Goal: Task Accomplishment & Management: Manage account settings

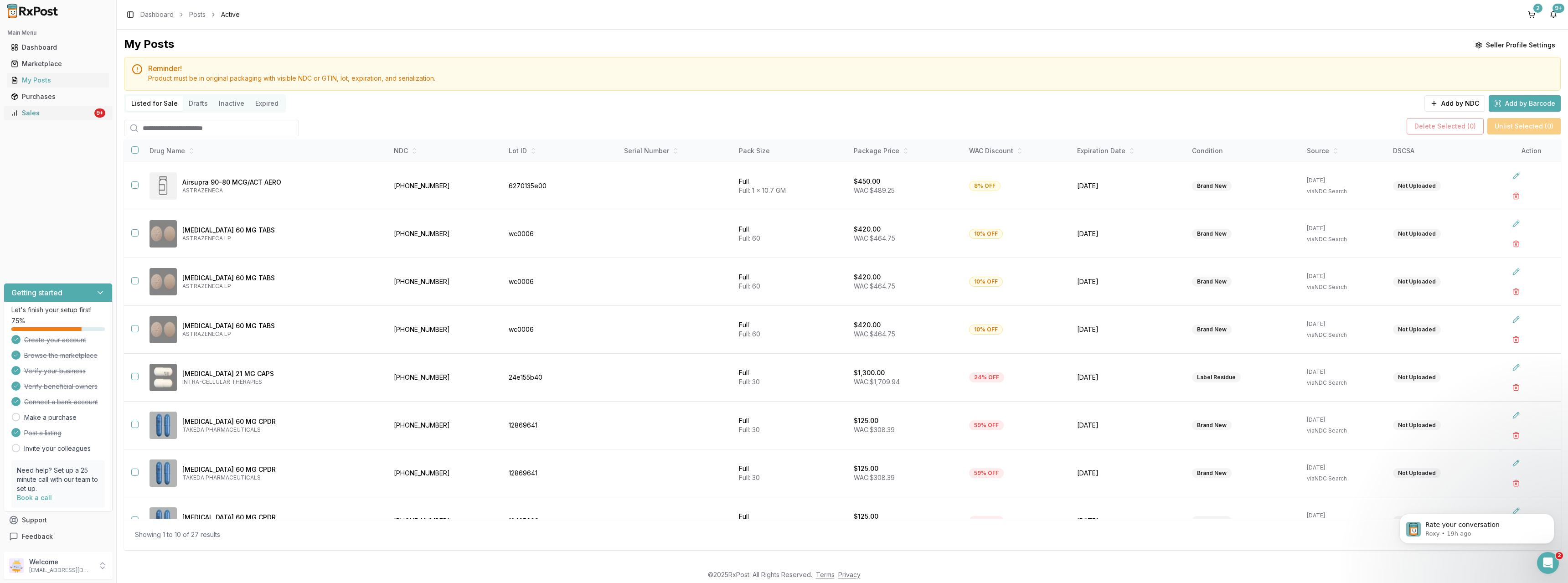
click at [32, 109] on div "Sales" at bounding box center [52, 113] width 81 height 9
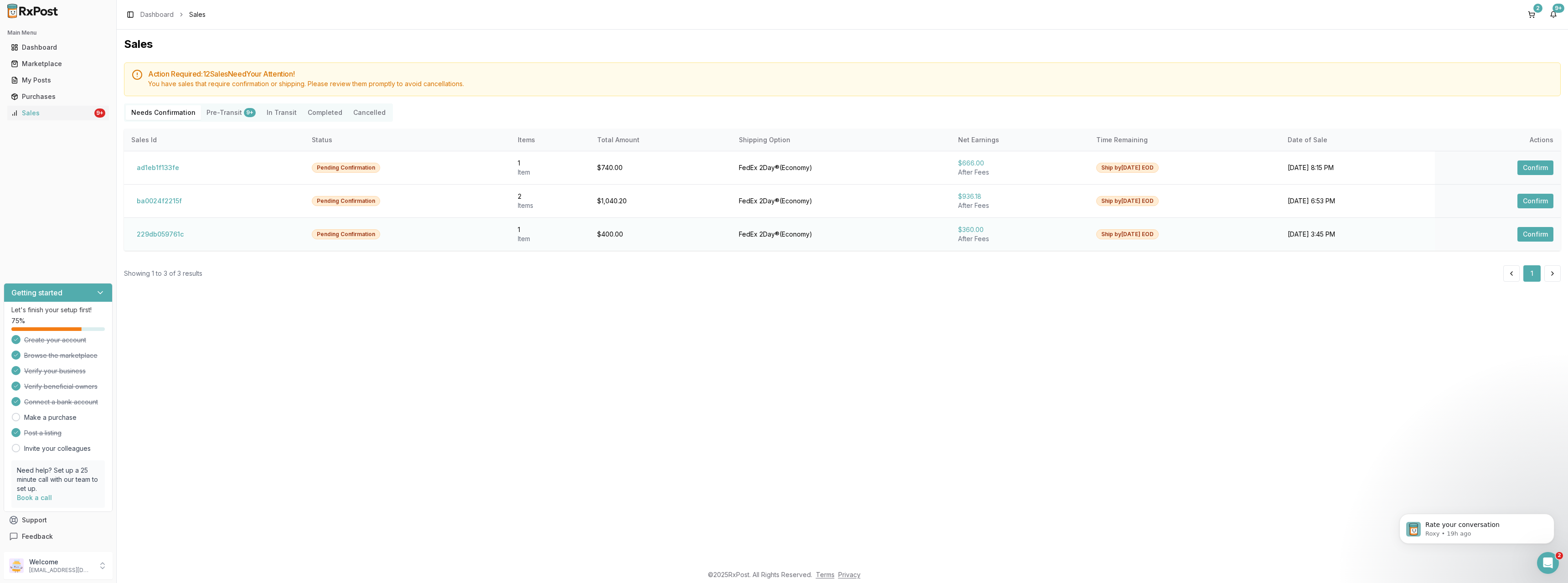
click at [1532, 235] on button "Confirm" at bounding box center [1535, 235] width 36 height 15
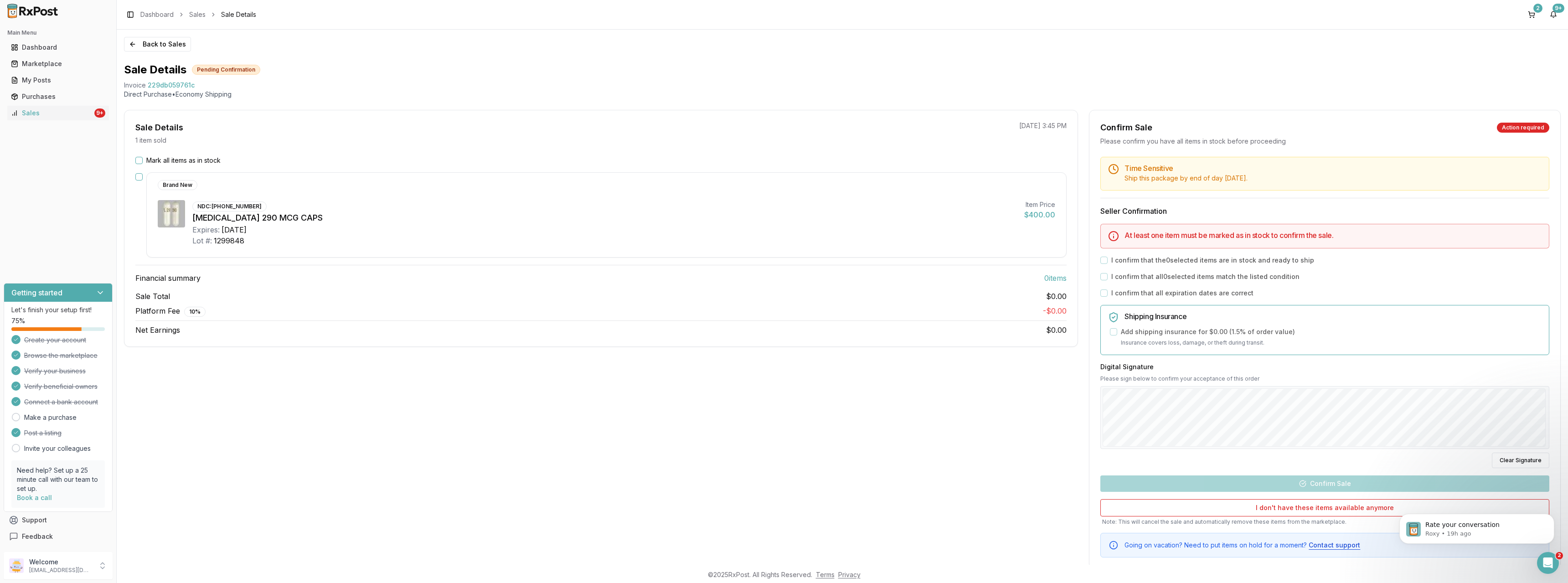
click at [140, 160] on button "Mark all items as in stock" at bounding box center [139, 161] width 7 height 7
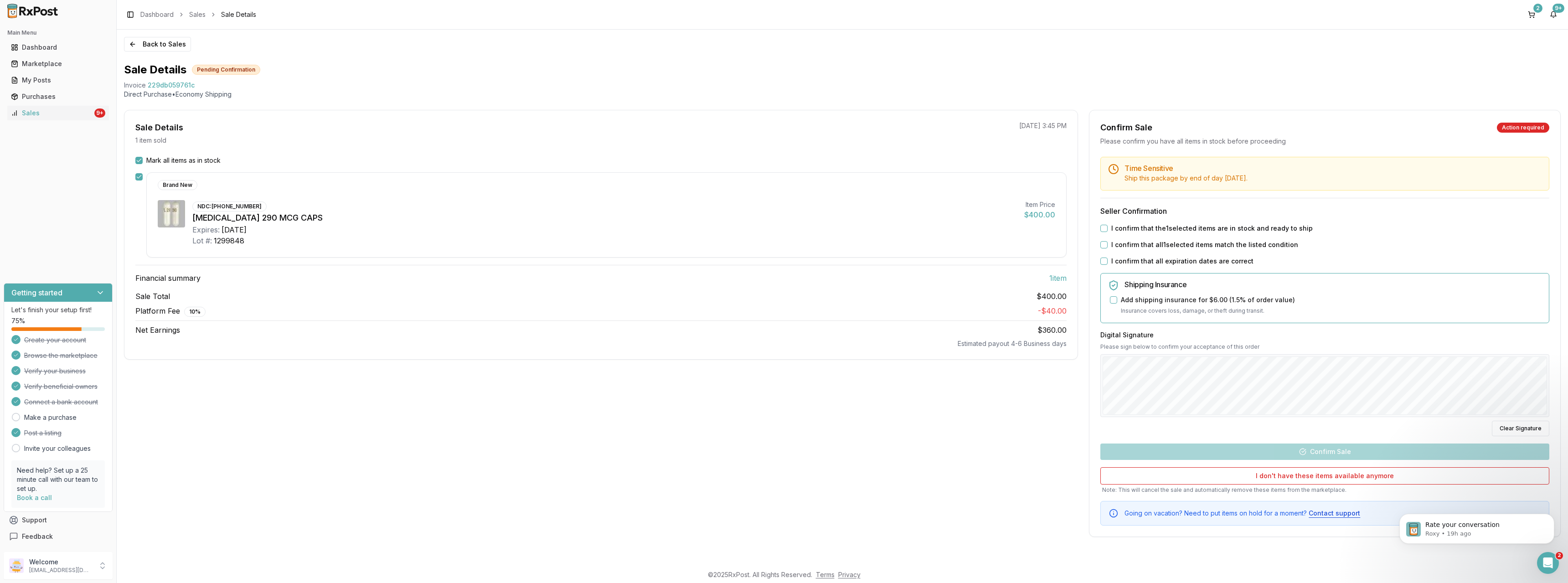
click at [1101, 231] on button "I confirm that the 1 selected items are in stock and ready to ship" at bounding box center [1104, 229] width 7 height 7
click at [1104, 244] on button "I confirm that all 1 selected items match the listed condition" at bounding box center [1104, 245] width 7 height 7
click at [1103, 260] on button "I confirm that all expiration dates are correct" at bounding box center [1104, 261] width 7 height 7
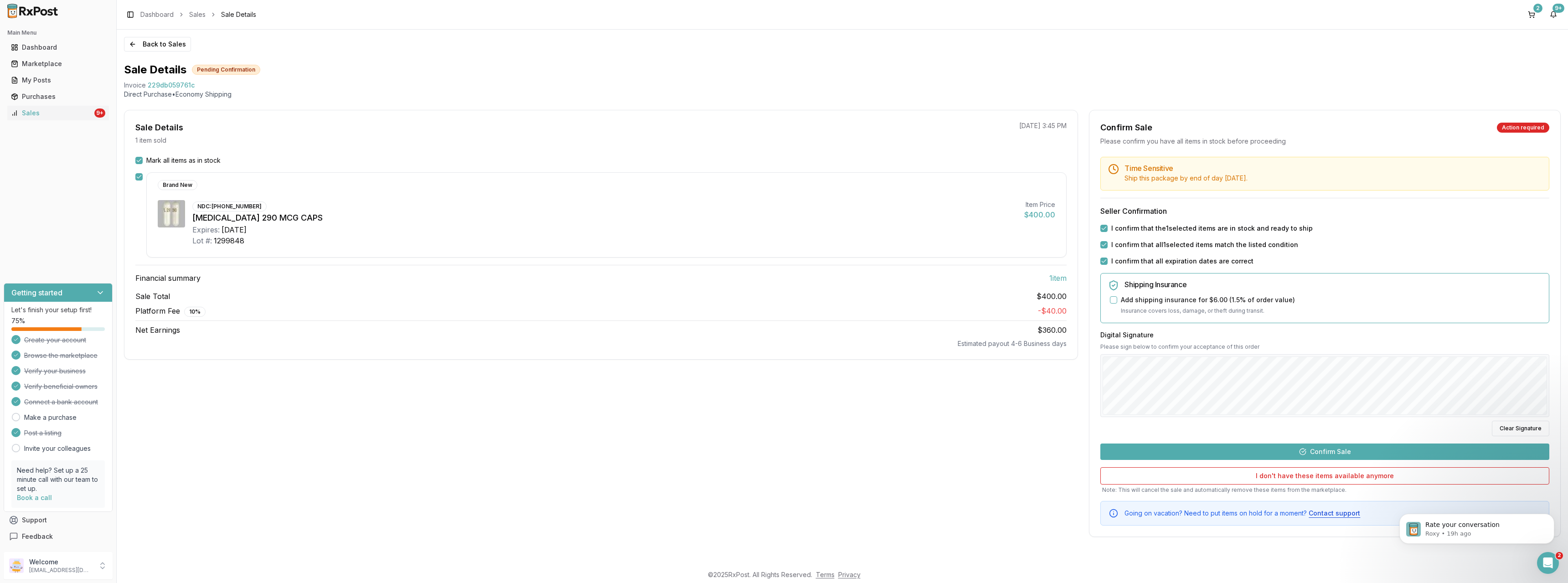
drag, startPoint x: 1331, startPoint y: 454, endPoint x: 1327, endPoint y: 453, distance: 4.1
click at [1331, 454] on button "Confirm Sale" at bounding box center [1325, 452] width 449 height 16
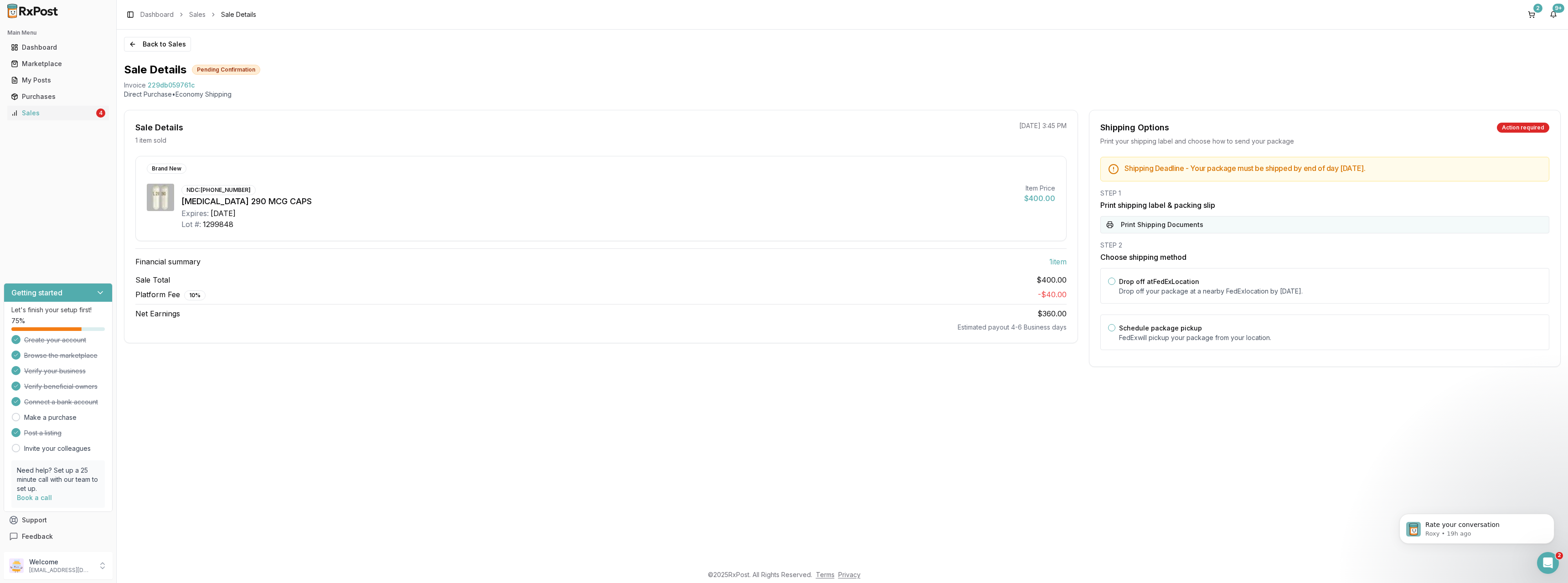
click at [1129, 226] on button "Print Shipping Documents" at bounding box center [1325, 224] width 449 height 17
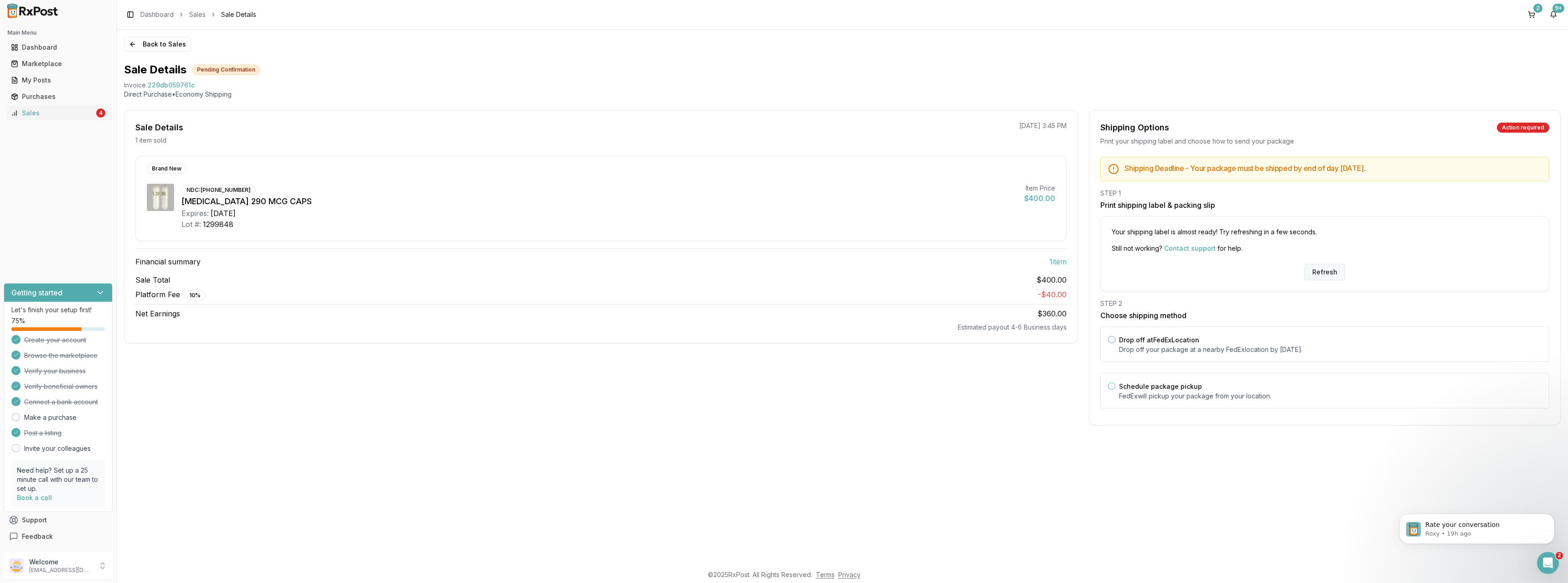
click at [1321, 269] on button "Refresh" at bounding box center [1325, 272] width 41 height 16
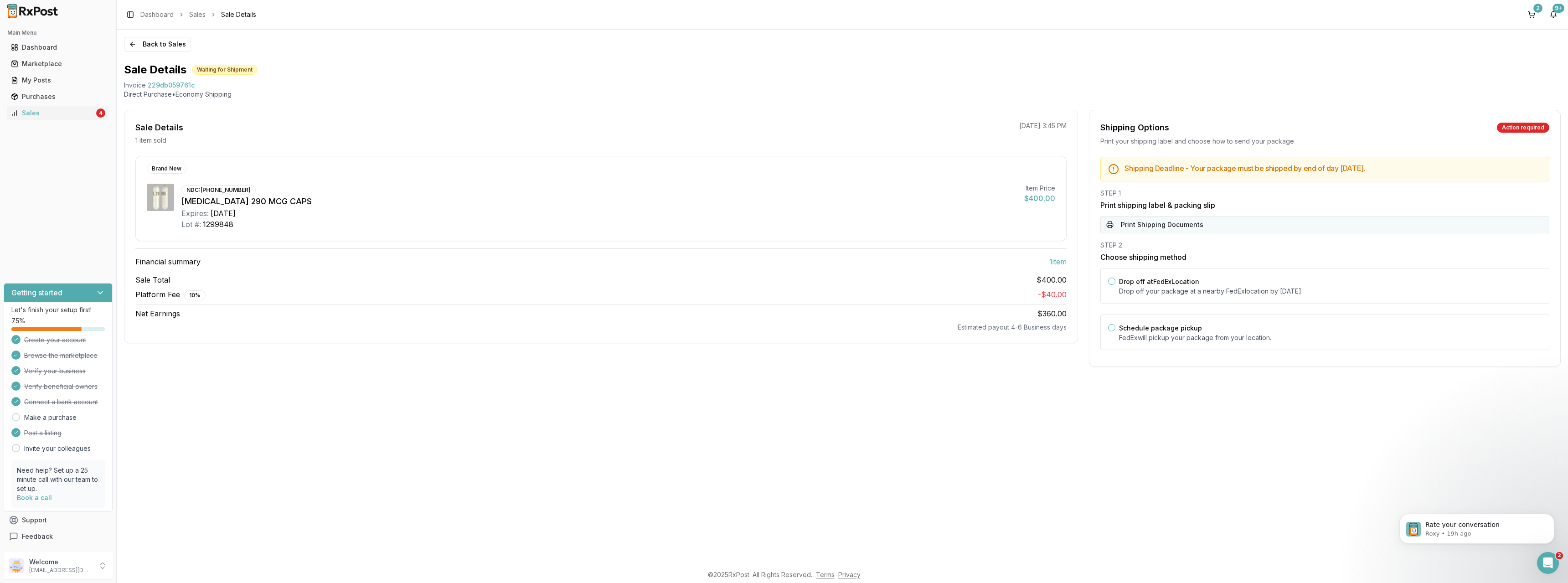
click at [1160, 230] on button "Print Shipping Documents" at bounding box center [1325, 224] width 449 height 17
click at [141, 45] on button "Back to Sales" at bounding box center [158, 44] width 67 height 15
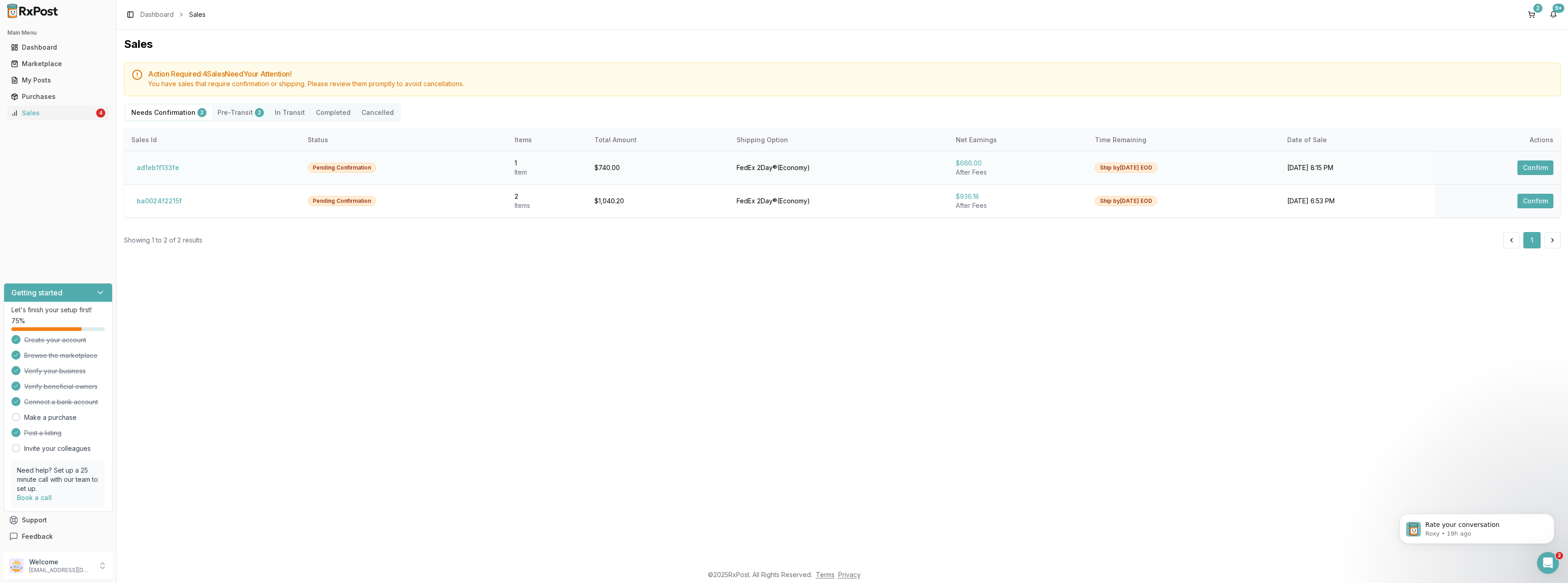
click at [1544, 171] on button "Confirm" at bounding box center [1535, 168] width 36 height 15
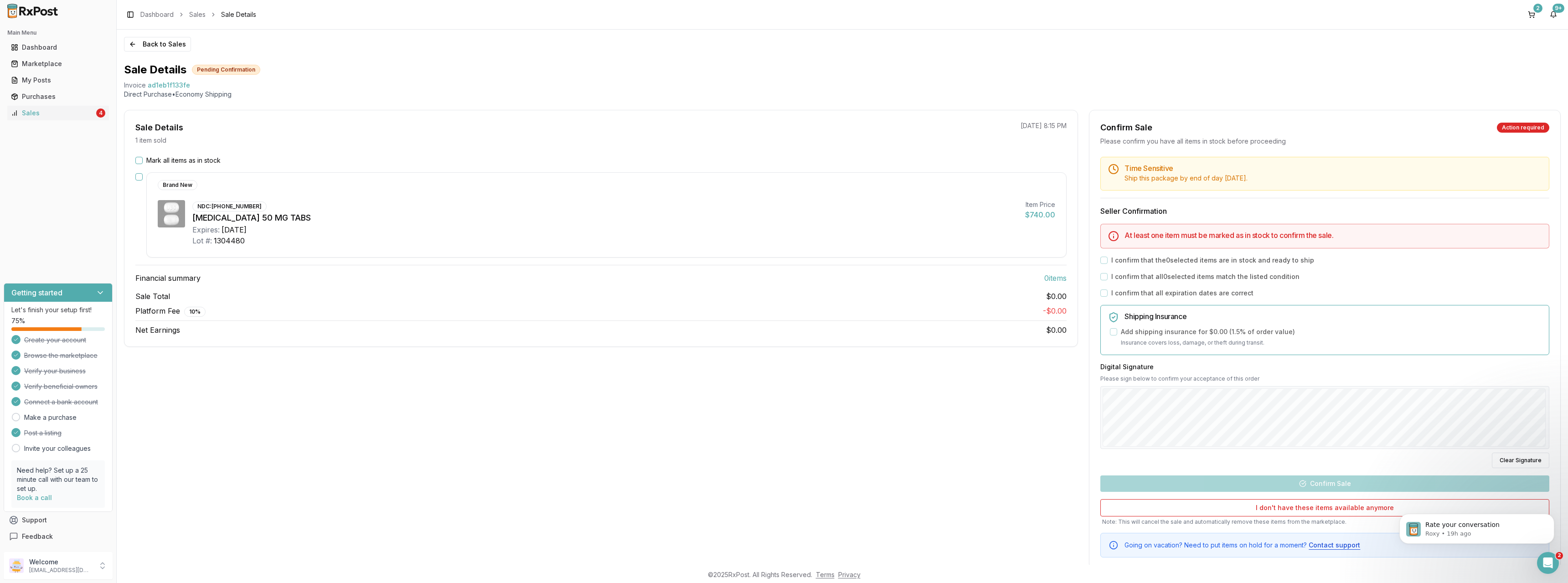
click at [138, 161] on button "Mark all items as in stock" at bounding box center [139, 161] width 7 height 7
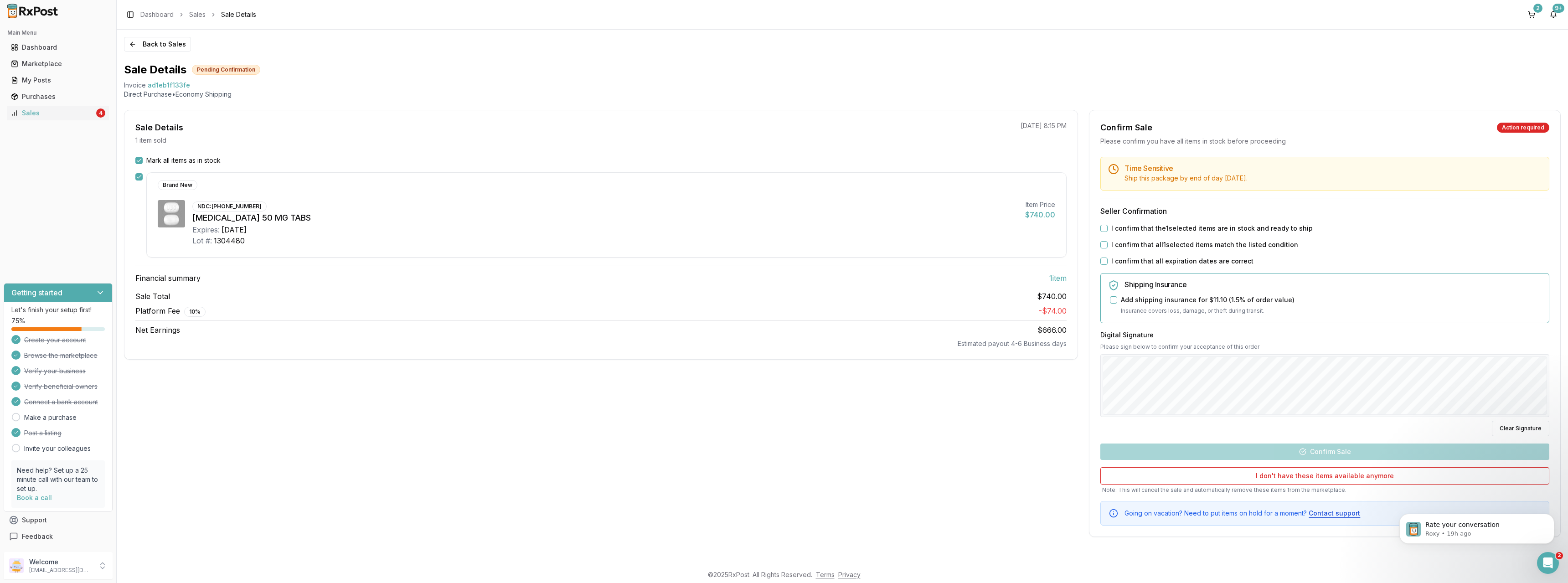
click at [1104, 231] on button "I confirm that the 1 selected items are in stock and ready to ship" at bounding box center [1104, 229] width 7 height 7
drag, startPoint x: 1104, startPoint y: 246, endPoint x: 1106, endPoint y: 255, distance: 9.2
click at [1104, 246] on button "I confirm that all 1 selected items match the listed condition" at bounding box center [1104, 245] width 7 height 7
click at [1105, 258] on div "I confirm that all expiration dates are correct" at bounding box center [1325, 261] width 449 height 9
click at [1105, 258] on button "I confirm that all expiration dates are correct" at bounding box center [1104, 261] width 7 height 7
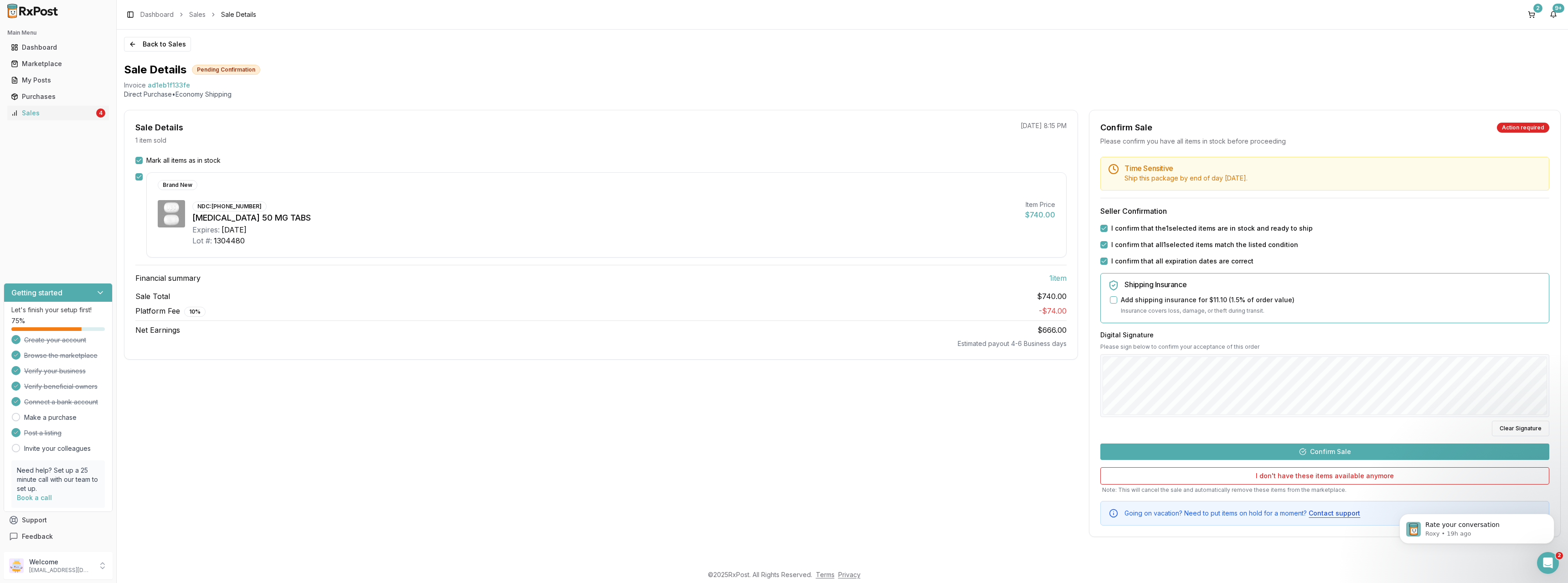
click at [1308, 450] on button "Confirm Sale" at bounding box center [1325, 452] width 449 height 16
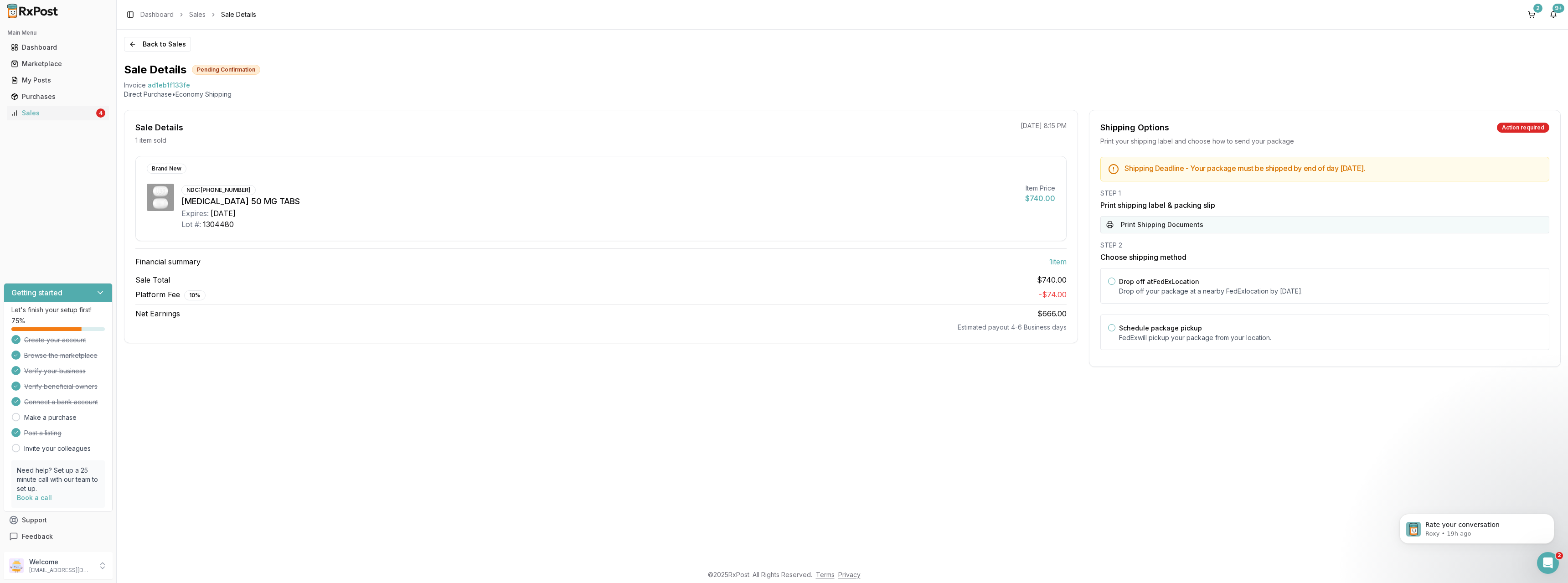
click at [1172, 228] on button "Print Shipping Documents" at bounding box center [1325, 224] width 449 height 17
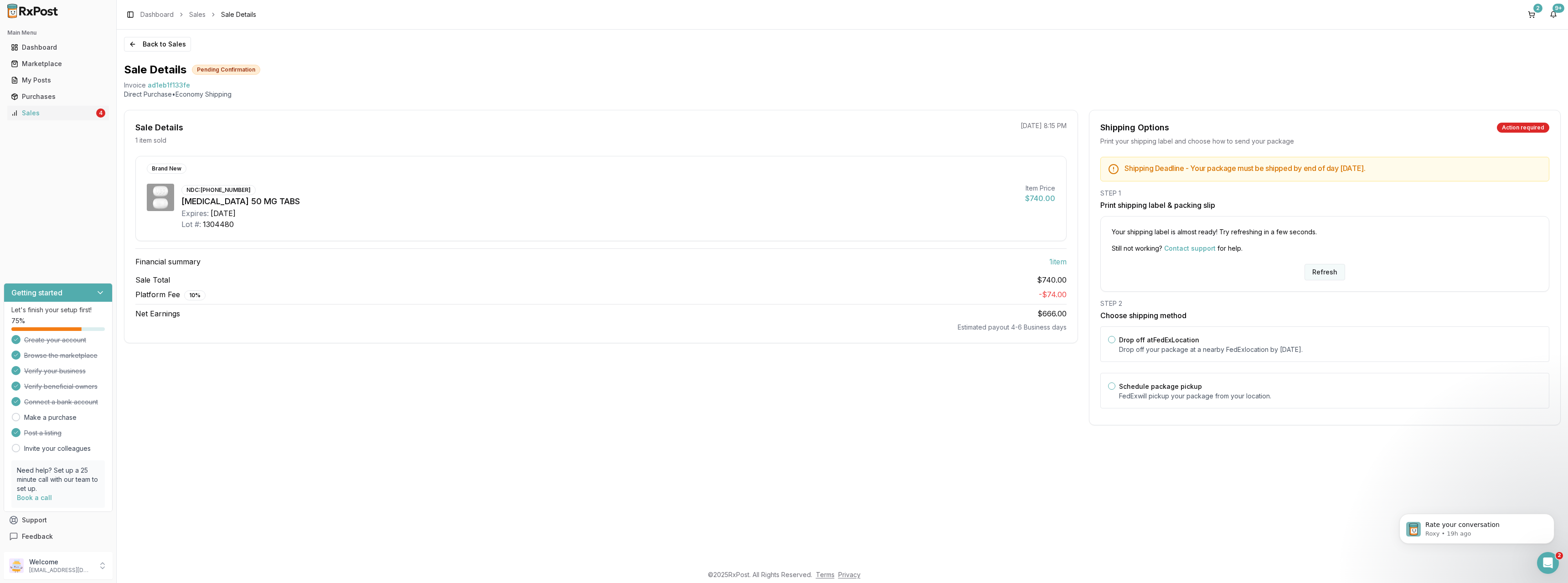
click at [1324, 266] on button "Refresh" at bounding box center [1325, 272] width 41 height 16
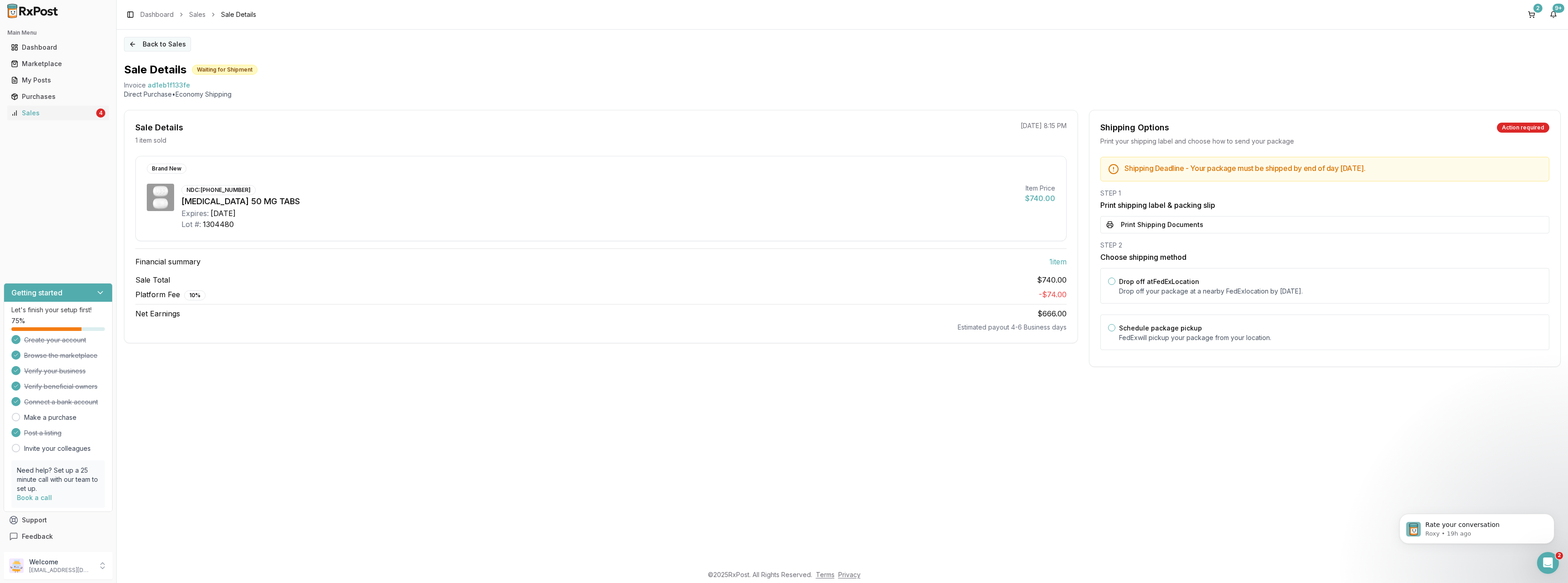
click at [162, 45] on button "Back to Sales" at bounding box center [158, 44] width 67 height 15
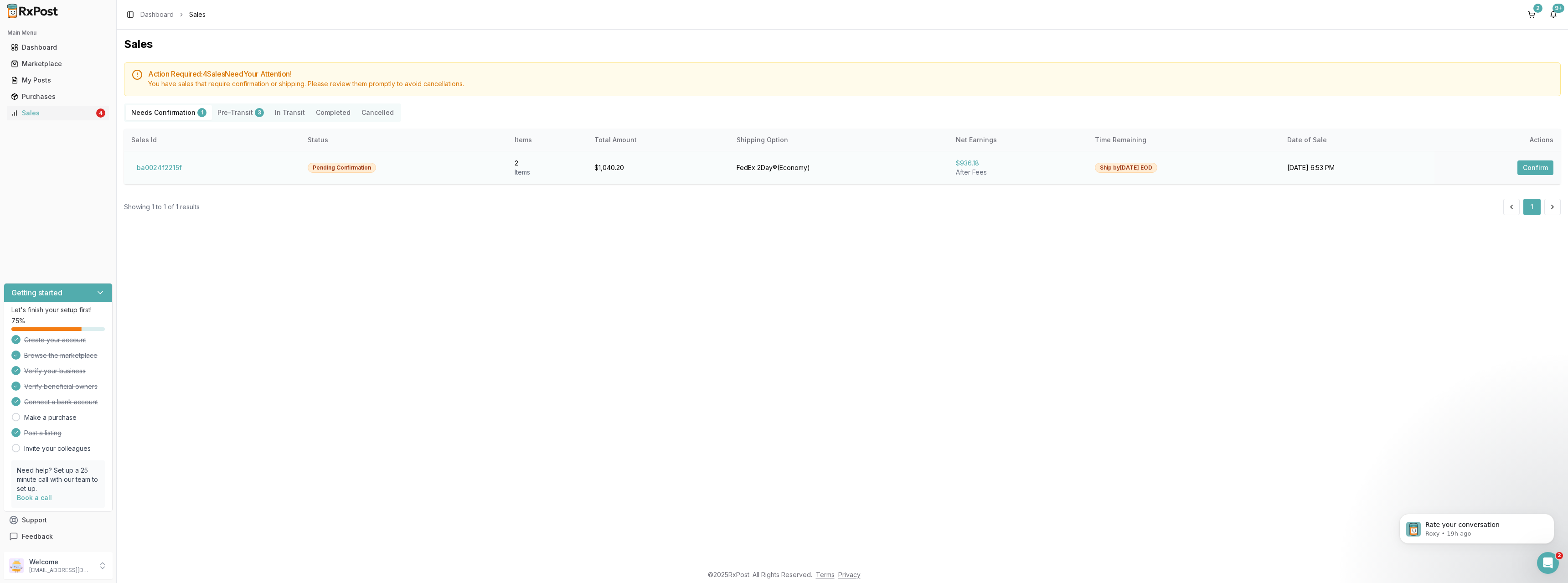
click at [1540, 169] on button "Confirm" at bounding box center [1535, 168] width 36 height 15
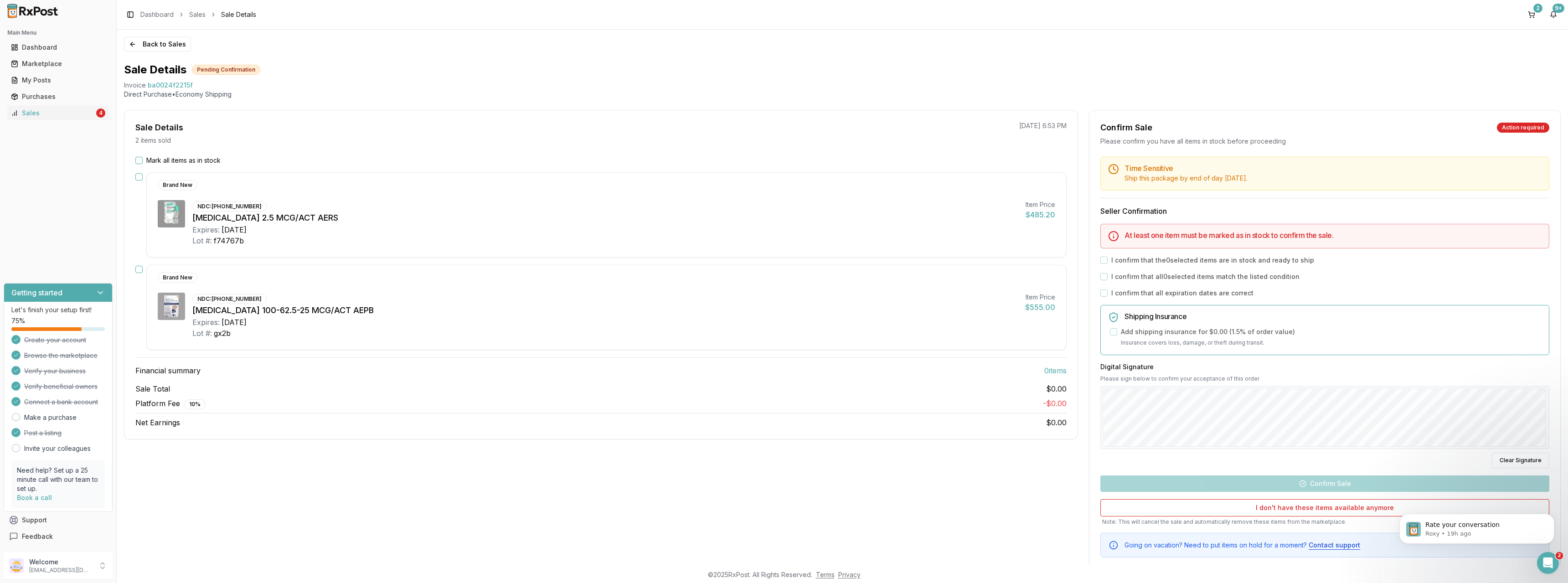
click at [138, 159] on button "Mark all items as in stock" at bounding box center [139, 161] width 7 height 7
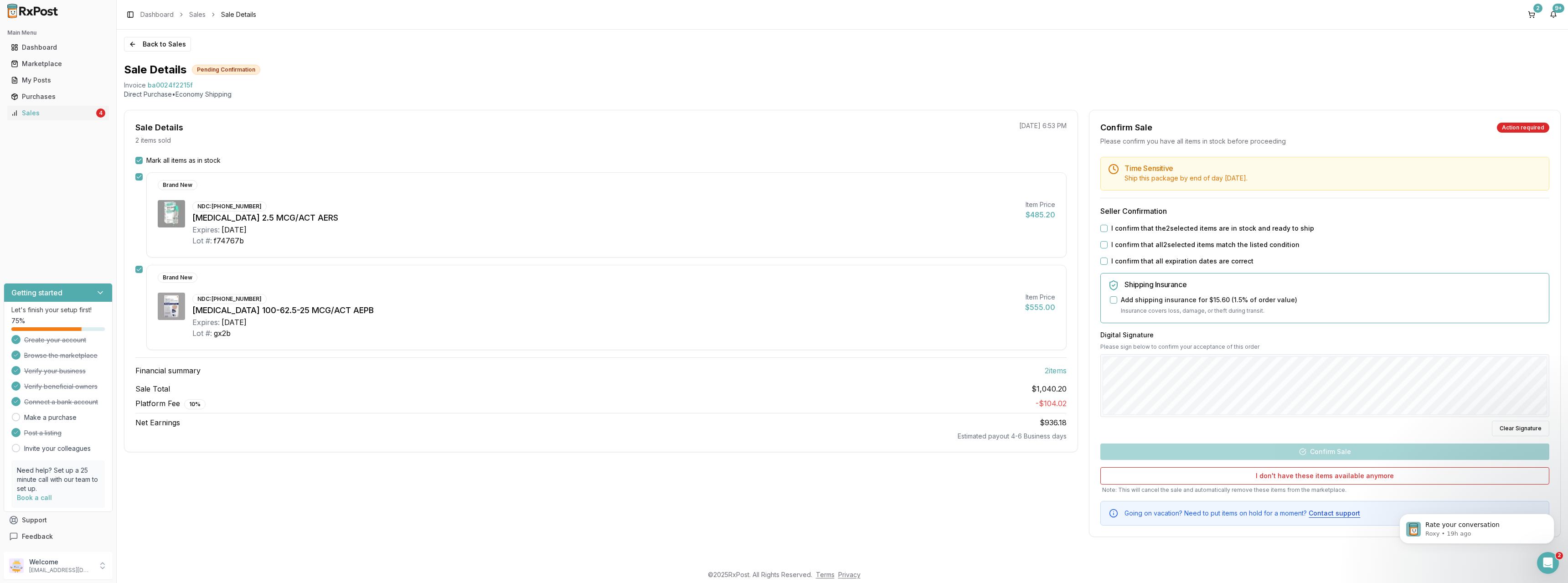
click at [1105, 229] on button "I confirm that the 2 selected items are in stock and ready to ship" at bounding box center [1104, 229] width 7 height 7
click at [1105, 242] on button "I confirm that all 2 selected items match the listed condition" at bounding box center [1104, 245] width 7 height 7
click at [1105, 263] on button "I confirm that all expiration dates are correct" at bounding box center [1104, 261] width 7 height 7
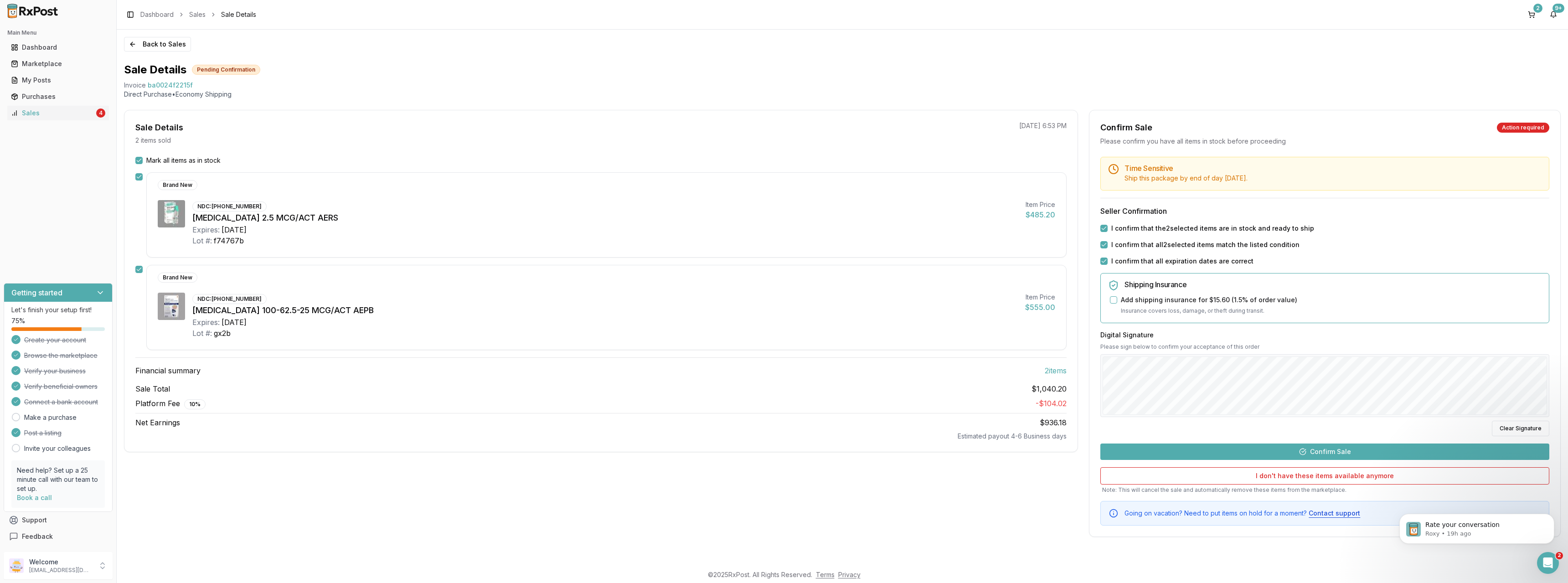
click at [1297, 453] on button "Confirm Sale" at bounding box center [1325, 452] width 449 height 16
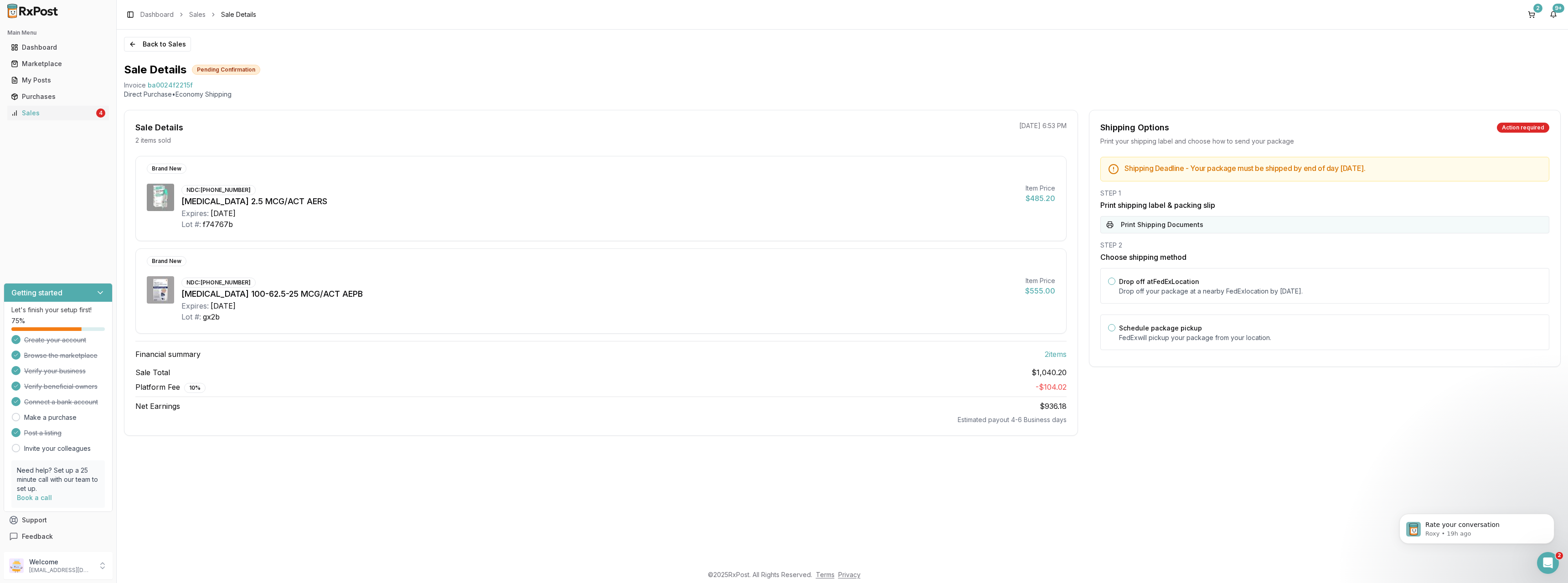
click at [1182, 223] on button "Print Shipping Documents" at bounding box center [1325, 224] width 449 height 17
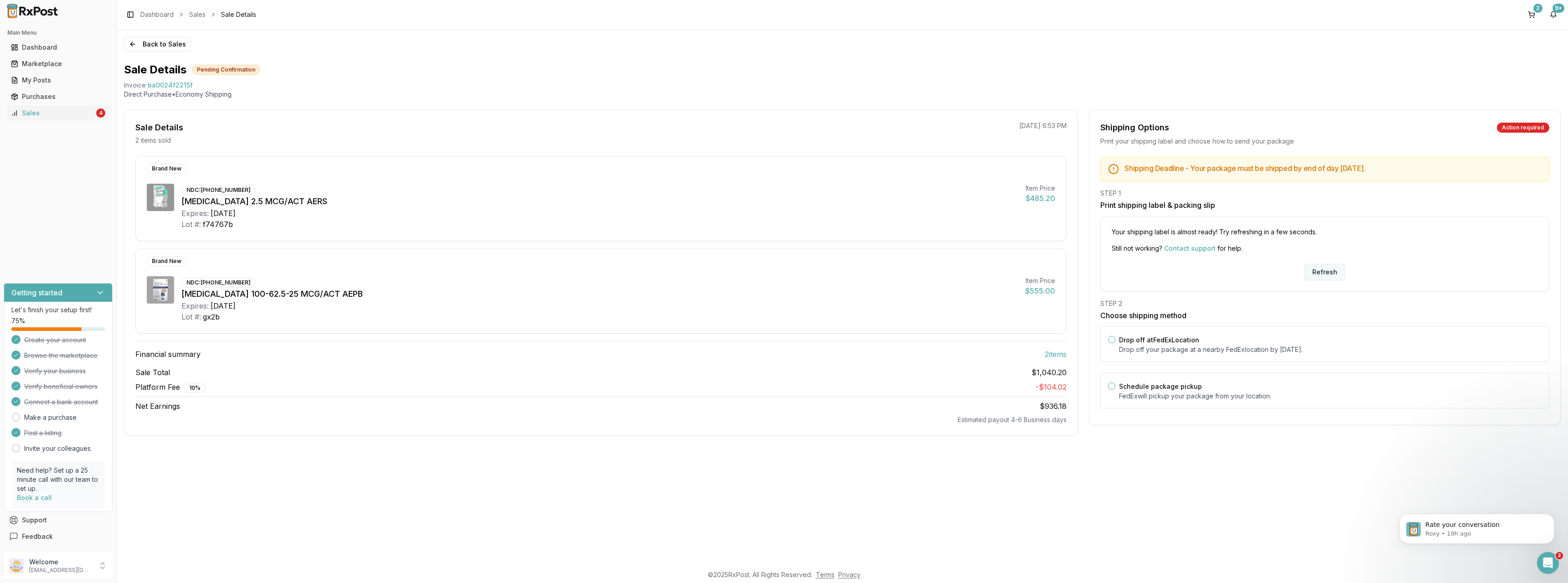
click at [1331, 277] on button "Refresh" at bounding box center [1325, 272] width 41 height 16
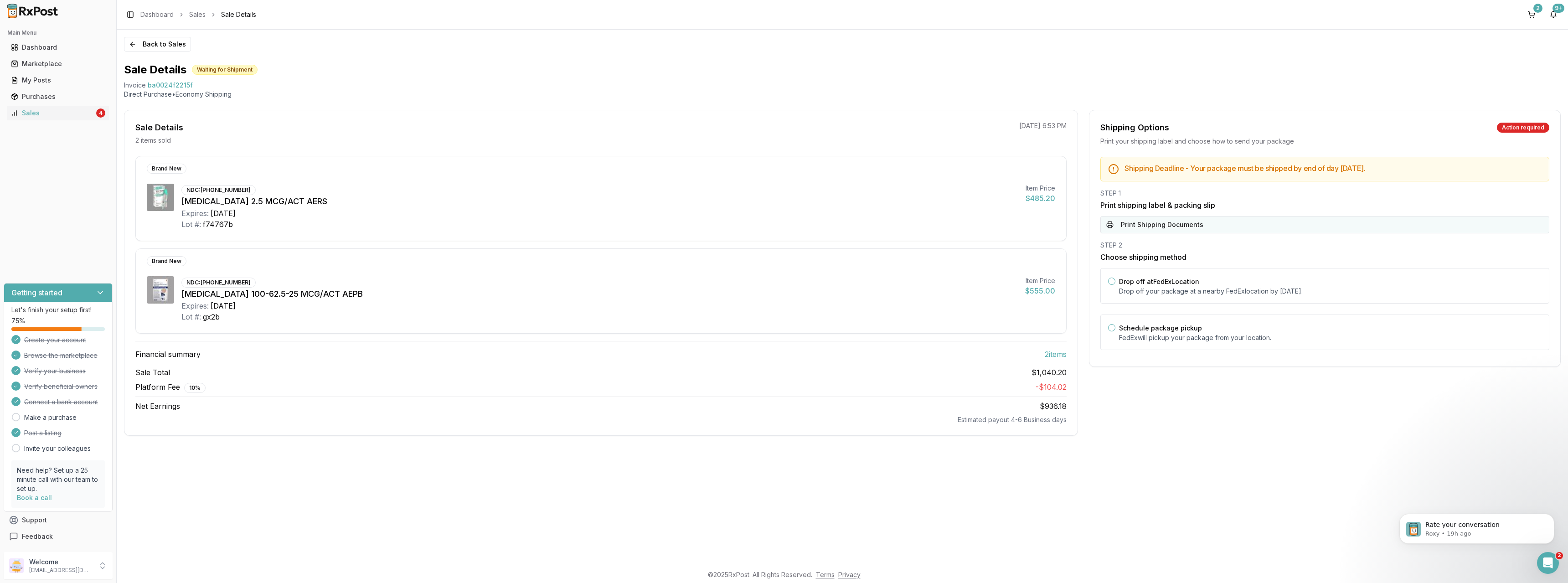
click at [1355, 217] on button "Print Shipping Documents" at bounding box center [1325, 224] width 449 height 17
click at [47, 99] on div "Purchases" at bounding box center [58, 96] width 95 height 9
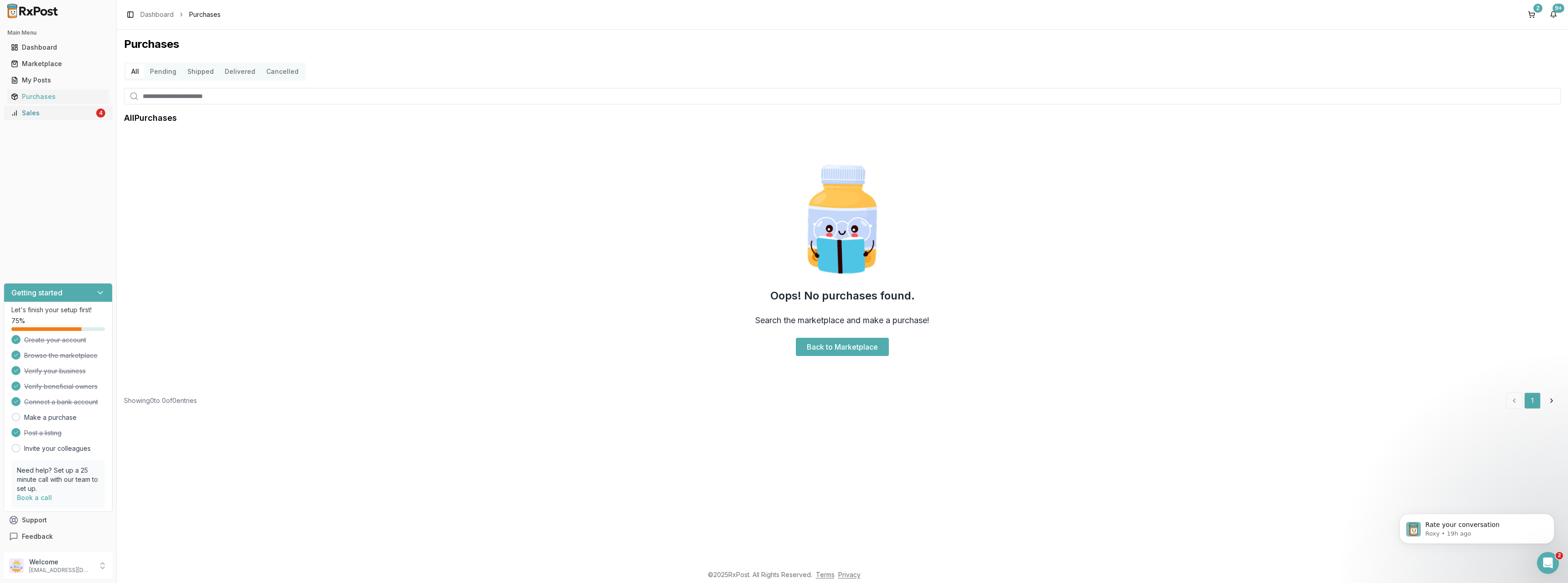
click at [50, 110] on div "Sales" at bounding box center [53, 113] width 84 height 9
